Goal: Task Accomplishment & Management: Use online tool/utility

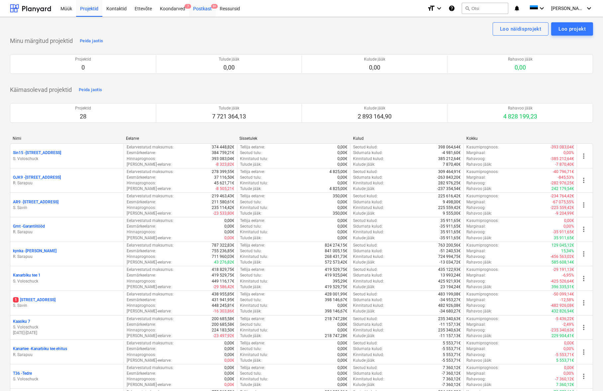
click at [199, 7] on div "Postkast 9+" at bounding box center [202, 8] width 27 height 17
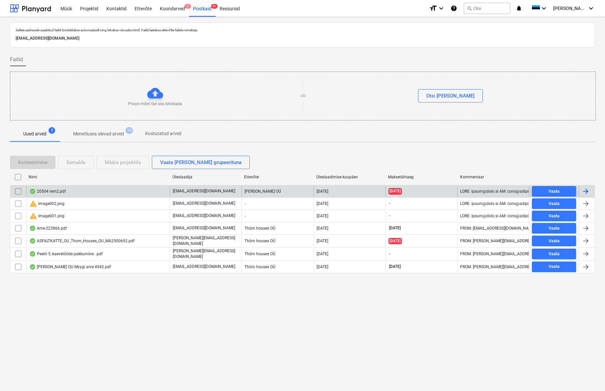
click at [58, 192] on div "20504 rem2.pdf" at bounding box center [47, 190] width 37 height 5
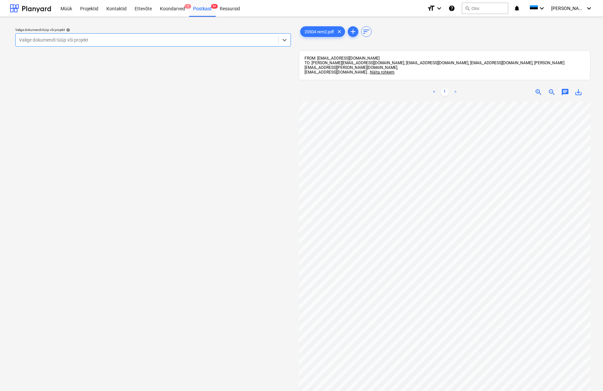
click at [456, 88] on link ">" at bounding box center [455, 92] width 8 height 8
click at [394, 70] on span "Näita rohkem" at bounding box center [382, 72] width 25 height 5
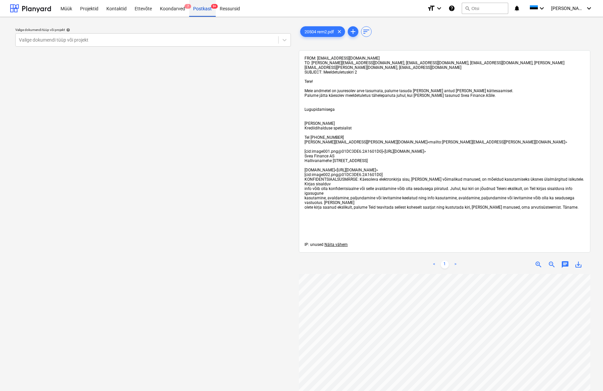
click at [198, 9] on div "Postkast 9+" at bounding box center [202, 8] width 27 height 17
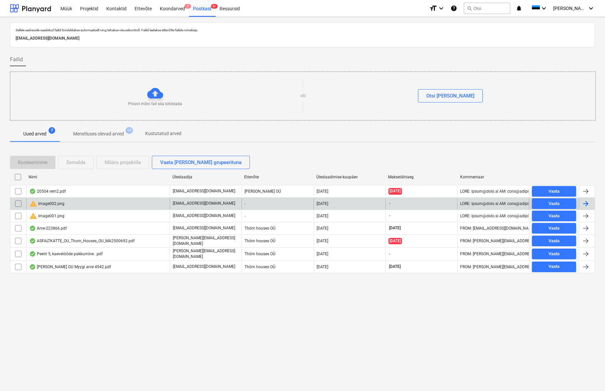
click at [55, 206] on div "warning image002.png" at bounding box center [46, 203] width 35 height 8
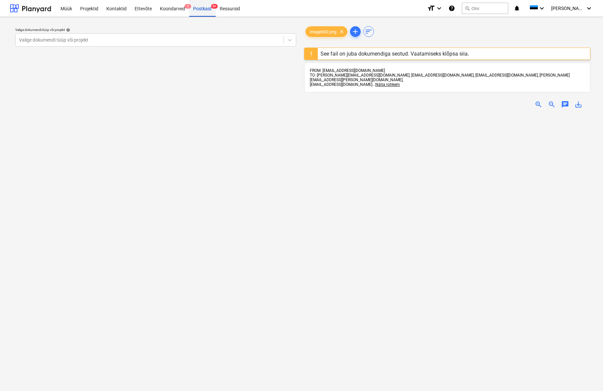
click at [197, 11] on div "Postkast 9+" at bounding box center [202, 8] width 27 height 17
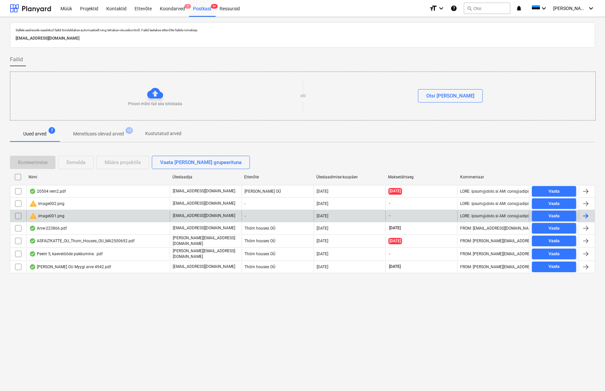
click at [51, 217] on div "warning image001.png" at bounding box center [46, 216] width 35 height 8
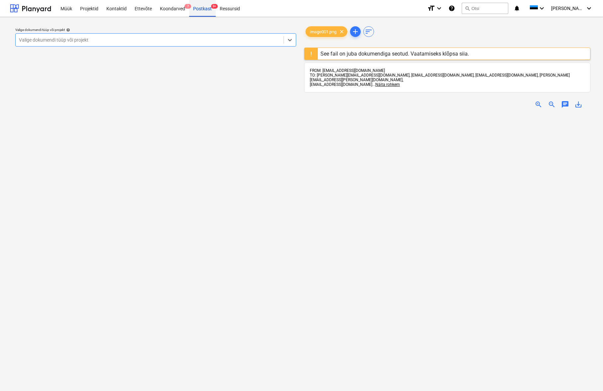
click at [198, 11] on div "Postkast 9+" at bounding box center [202, 8] width 27 height 17
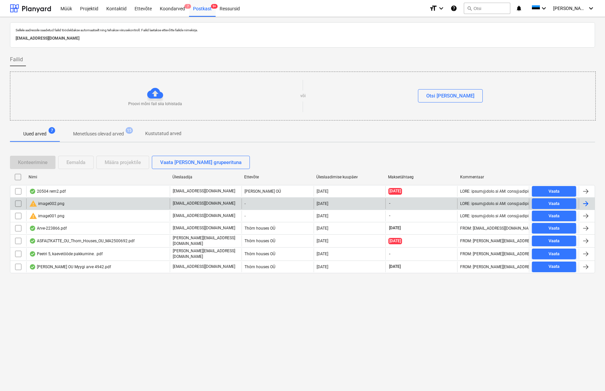
click at [17, 205] on input "checkbox" at bounding box center [18, 203] width 11 height 11
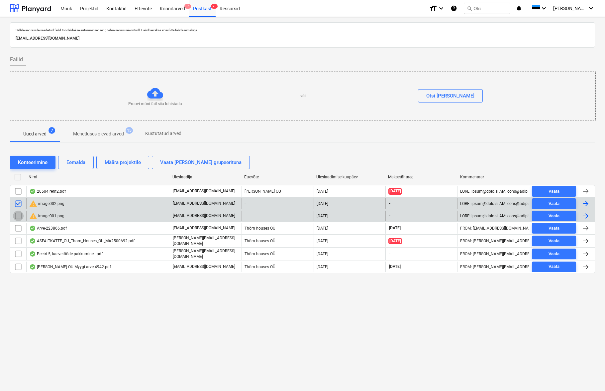
click at [17, 216] on input "checkbox" at bounding box center [18, 215] width 11 height 11
click at [85, 161] on div "Eemalda" at bounding box center [75, 162] width 19 height 9
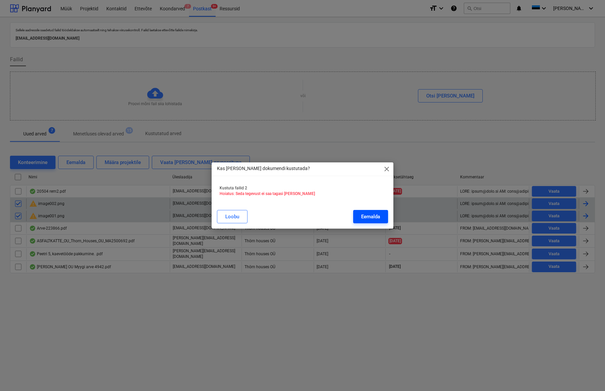
click at [365, 215] on div "Eemalda" at bounding box center [370, 216] width 19 height 9
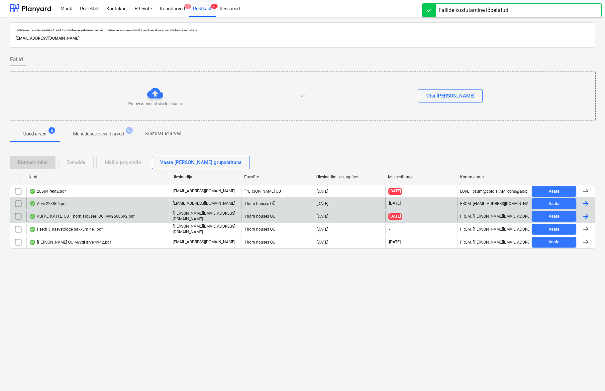
click at [58, 205] on div "Arve-223866.pdf" at bounding box center [48, 203] width 38 height 5
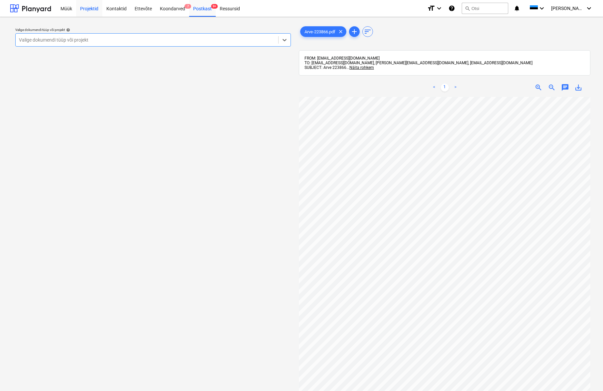
click at [93, 6] on div "Projektid" at bounding box center [89, 8] width 26 height 17
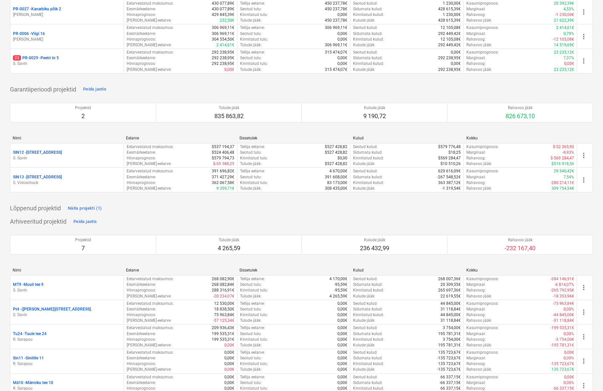
scroll to position [697, 0]
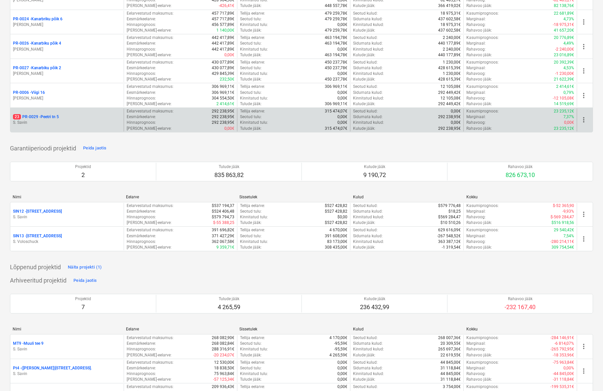
click at [48, 120] on p "S. Savin" at bounding box center [67, 123] width 108 height 6
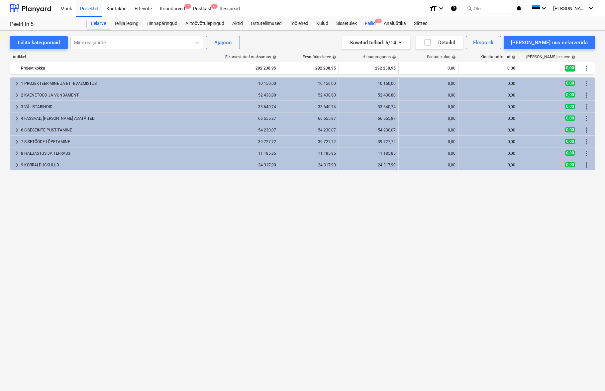
click at [373, 24] on div "Failid 9+" at bounding box center [370, 23] width 19 height 13
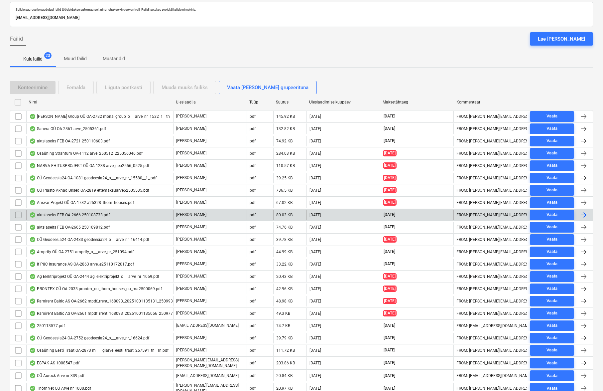
scroll to position [6, 0]
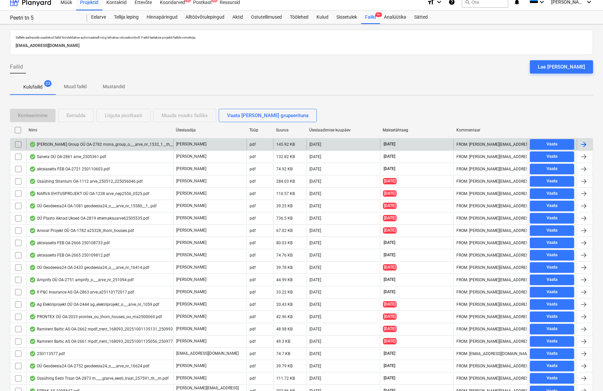
click at [585, 144] on div at bounding box center [584, 144] width 8 height 8
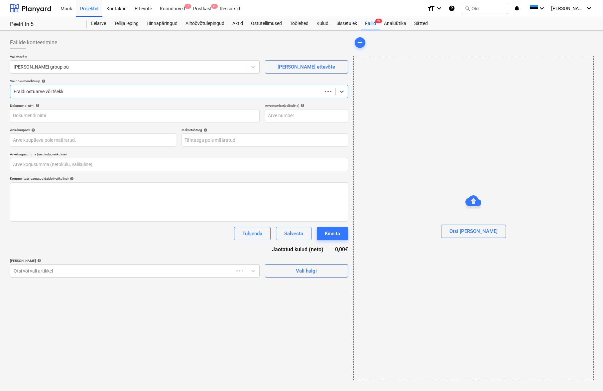
type input "0,00"
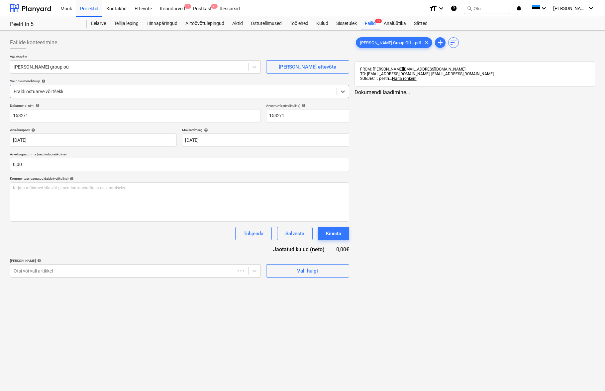
type input "1532/1"
type input "[DATE]"
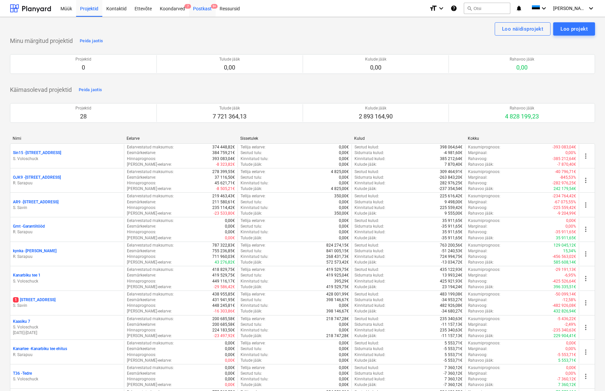
click at [197, 9] on div "Postkast 9+" at bounding box center [202, 8] width 27 height 17
